Goal: Task Accomplishment & Management: Complete application form

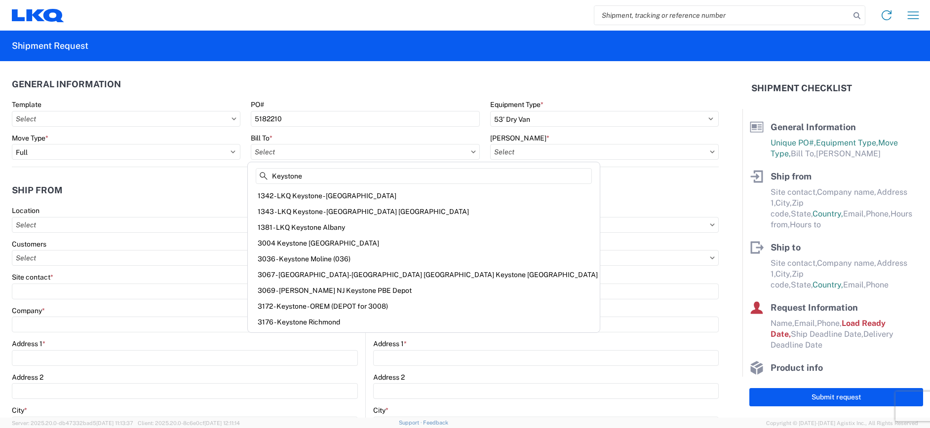
select select "STDV"
select select "FULL"
select select "US"
select select "LBS"
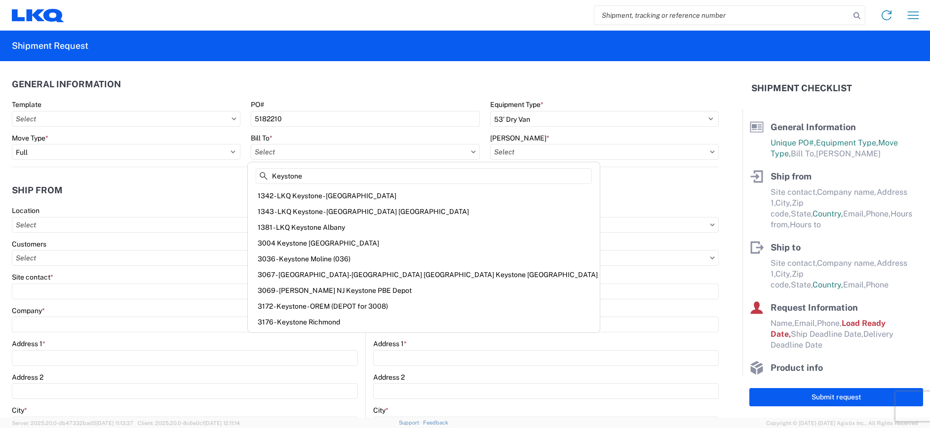
select select "IN"
click at [227, 121] on input "text" at bounding box center [126, 119] width 229 height 16
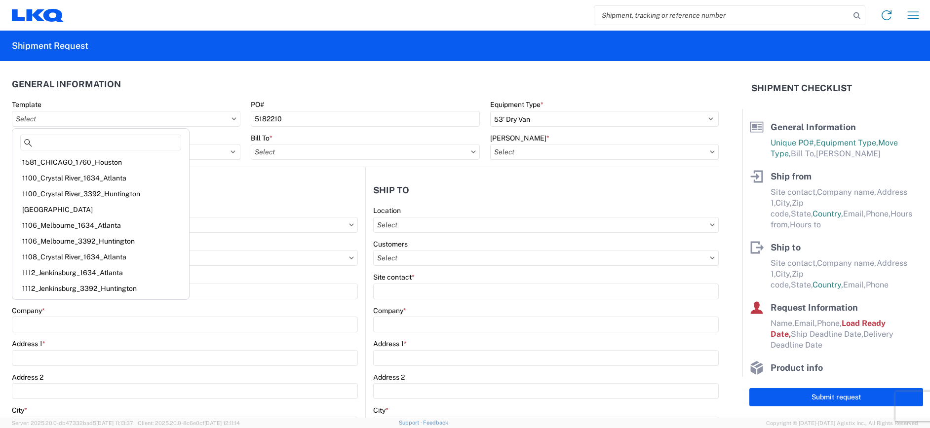
click at [147, 93] on header "General Information" at bounding box center [365, 84] width 707 height 22
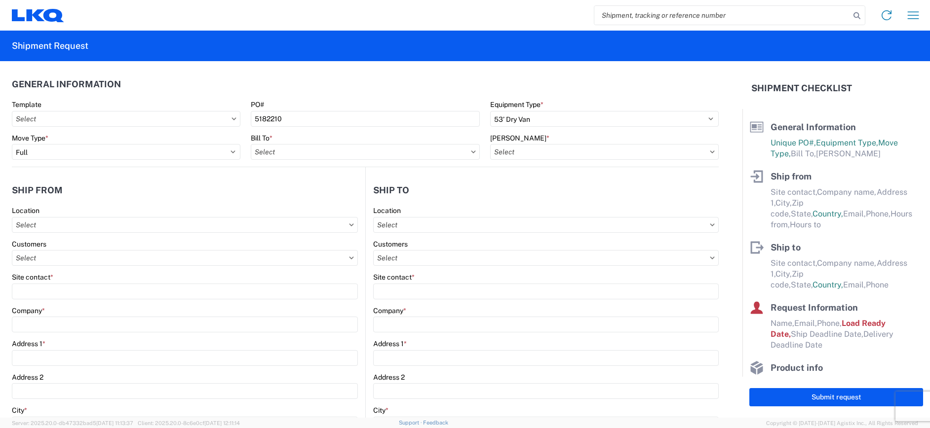
click at [471, 153] on icon at bounding box center [473, 152] width 4 height 2
click at [418, 155] on input "text" at bounding box center [365, 152] width 229 height 16
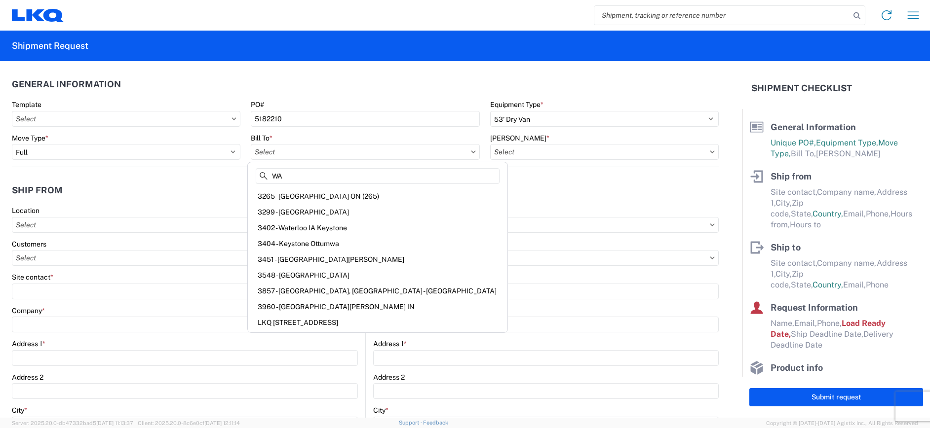
scroll to position [300, 0]
type input "W"
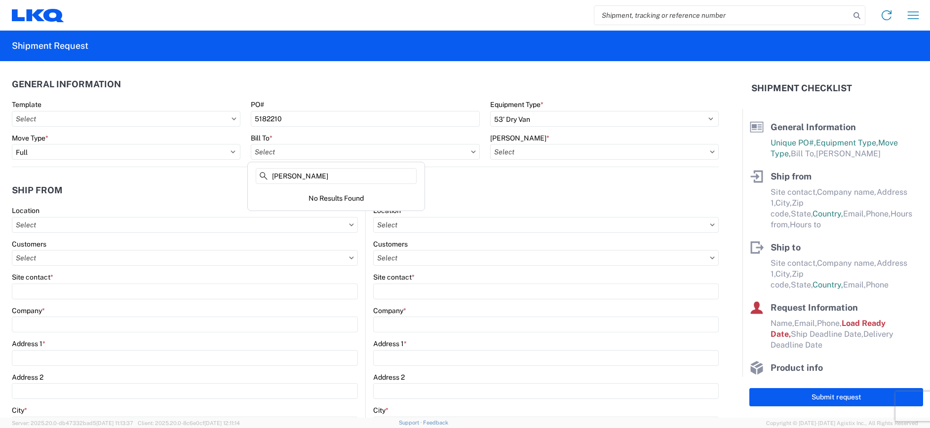
scroll to position [0, 0]
type input "[PERSON_NAME], [GEOGRAPHIC_DATA]"
click at [535, 153] on input "text" at bounding box center [604, 152] width 229 height 16
click at [349, 146] on input "text" at bounding box center [365, 152] width 229 height 16
